Goal: Task Accomplishment & Management: Complete application form

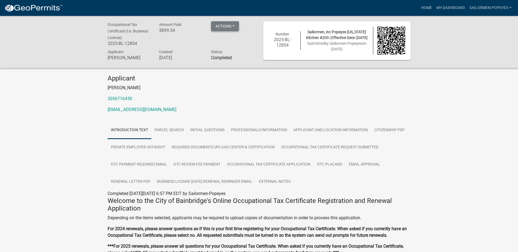
click at [221, 25] on button "Actions" at bounding box center [225, 26] width 28 height 10
click at [298, 100] on p "3056716430" at bounding box center [259, 99] width 303 height 7
click at [428, 9] on link "Home" at bounding box center [426, 8] width 15 height 10
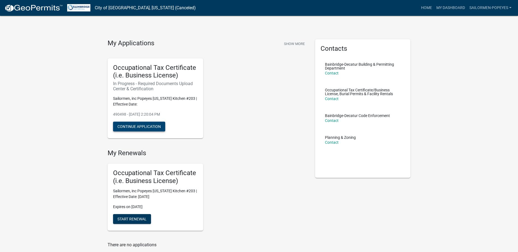
click at [144, 125] on button "Continue Application" at bounding box center [139, 127] width 52 height 10
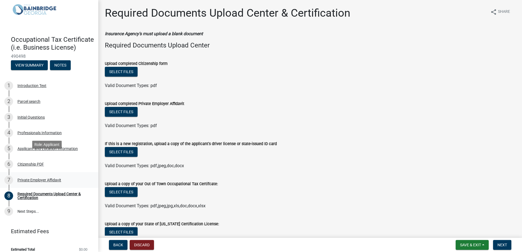
scroll to position [30, 0]
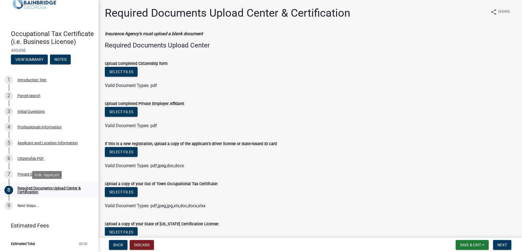
click at [41, 186] on link "8 Required Documents Upload Center & Certification" at bounding box center [49, 191] width 98 height 16
click at [26, 193] on div "Required Documents Upload Center & Certification" at bounding box center [53, 191] width 72 height 8
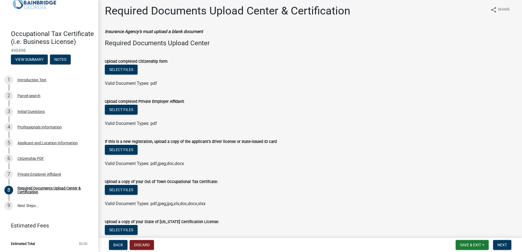
scroll to position [0, 0]
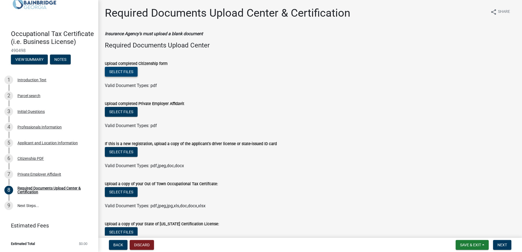
click at [121, 73] on button "Select files" at bounding box center [121, 72] width 33 height 10
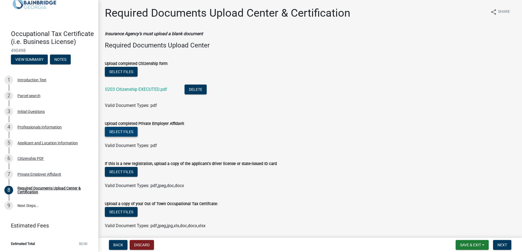
click at [121, 131] on button "Select files" at bounding box center [121, 132] width 33 height 10
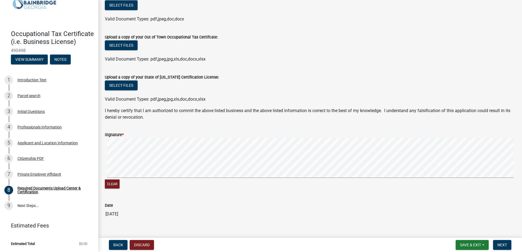
scroll to position [196, 0]
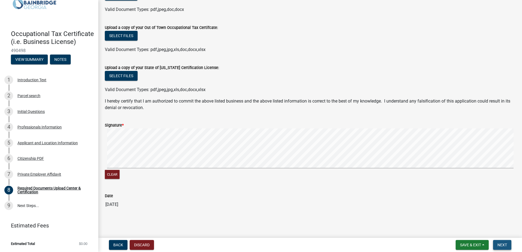
click at [497, 240] on button "Next" at bounding box center [502, 245] width 18 height 10
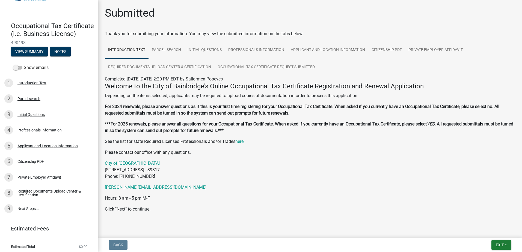
scroll to position [9, 0]
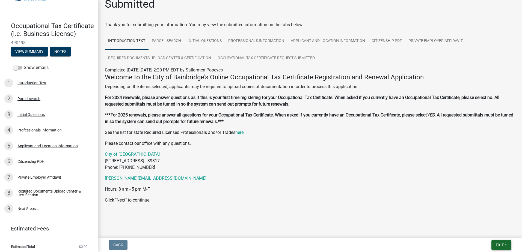
click at [500, 243] on span "Exit" at bounding box center [500, 245] width 8 height 4
click at [486, 232] on button "Save & Exit" at bounding box center [490, 231] width 44 height 13
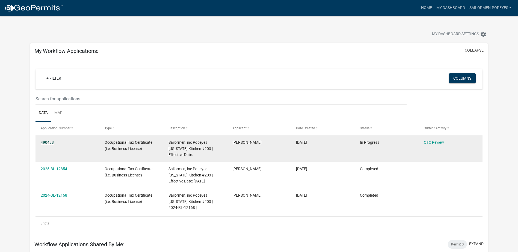
click at [49, 143] on link "490498" at bounding box center [47, 142] width 13 height 4
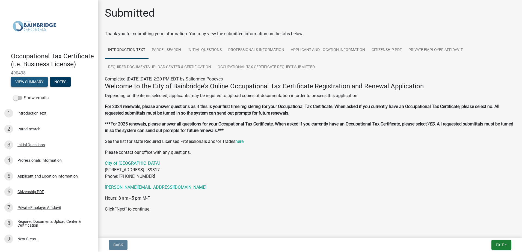
click at [20, 87] on button "View Summary" at bounding box center [29, 82] width 37 height 10
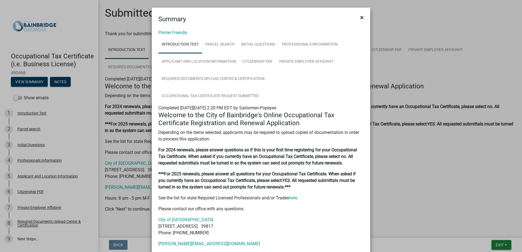
click at [362, 17] on button "×" at bounding box center [362, 17] width 12 height 15
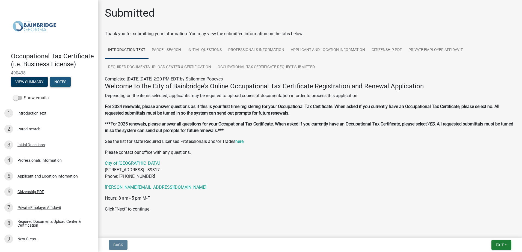
click at [58, 87] on button "Notes" at bounding box center [60, 82] width 21 height 10
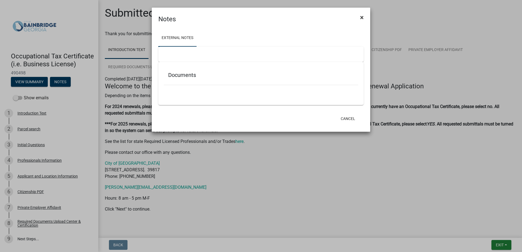
click at [360, 19] on button "×" at bounding box center [362, 17] width 12 height 15
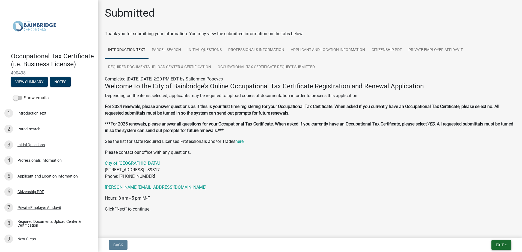
click at [502, 246] on span "Exit" at bounding box center [500, 245] width 8 height 4
